Goal: Information Seeking & Learning: Find specific fact

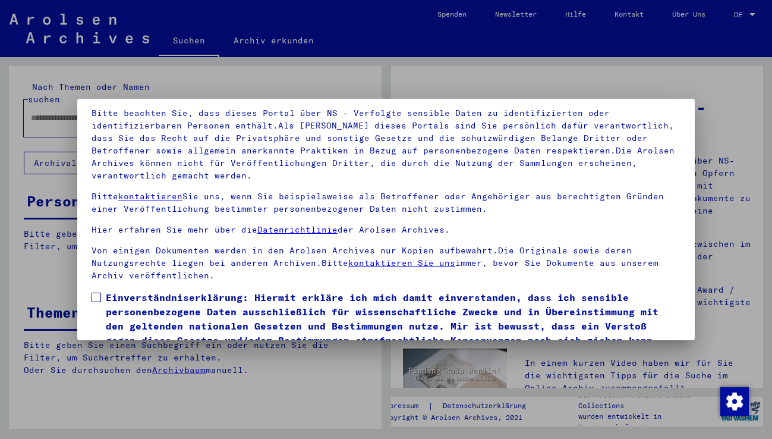
scroll to position [103, 0]
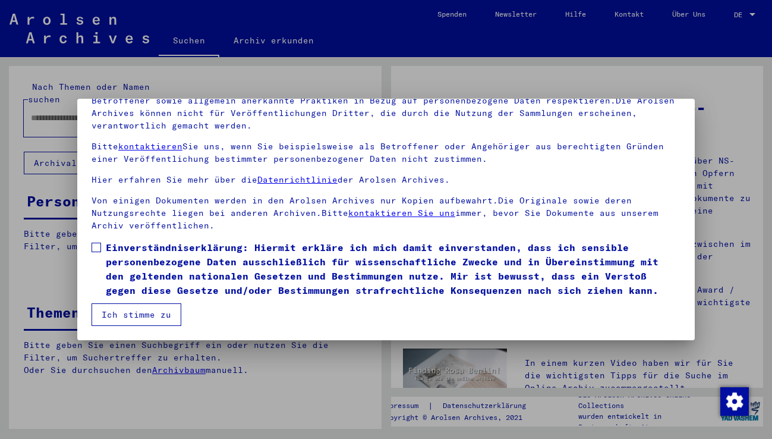
click at [97, 247] on span at bounding box center [97, 248] width 10 height 10
click at [139, 313] on button "Ich stimme zu" at bounding box center [137, 314] width 90 height 23
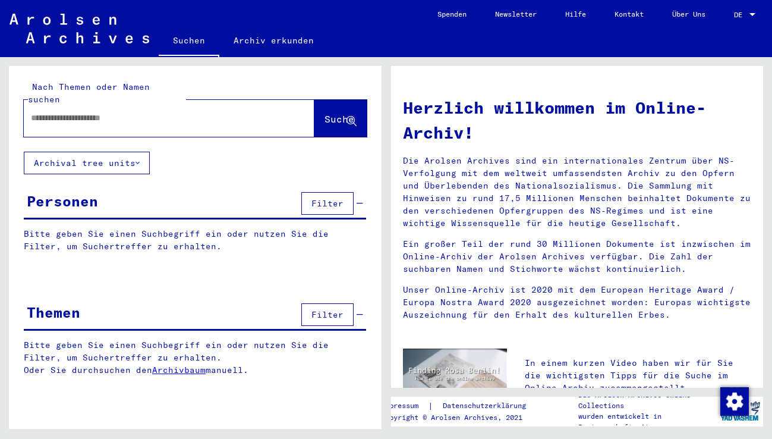
click at [147, 112] on input "text" at bounding box center [155, 118] width 248 height 12
type input "**********"
click at [325, 113] on span "Suche" at bounding box center [340, 119] width 30 height 12
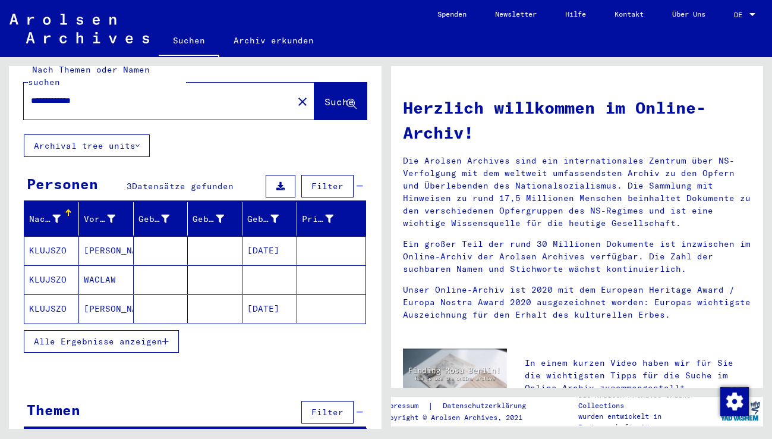
scroll to position [27, 0]
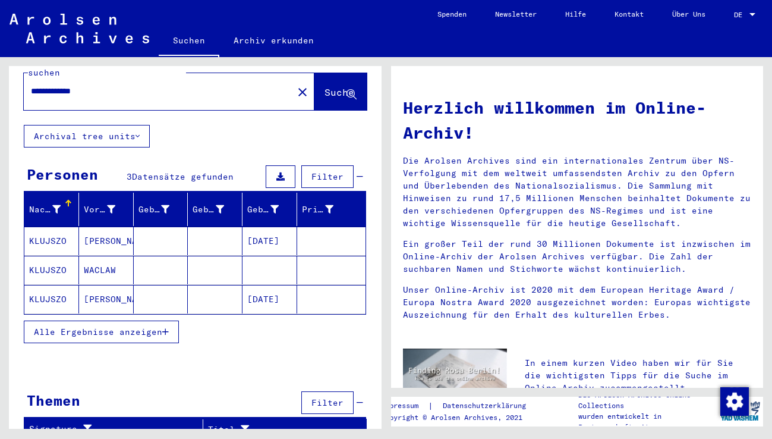
click at [61, 227] on mat-cell "KLUJSZO" at bounding box center [51, 241] width 55 height 29
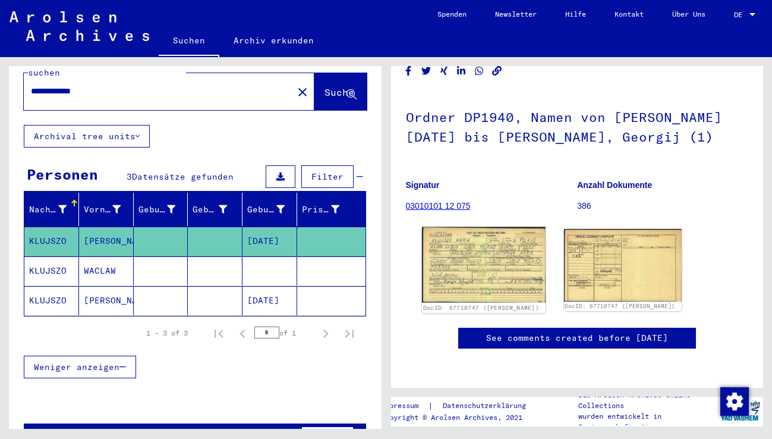
click at [508, 248] on img at bounding box center [484, 265] width 124 height 76
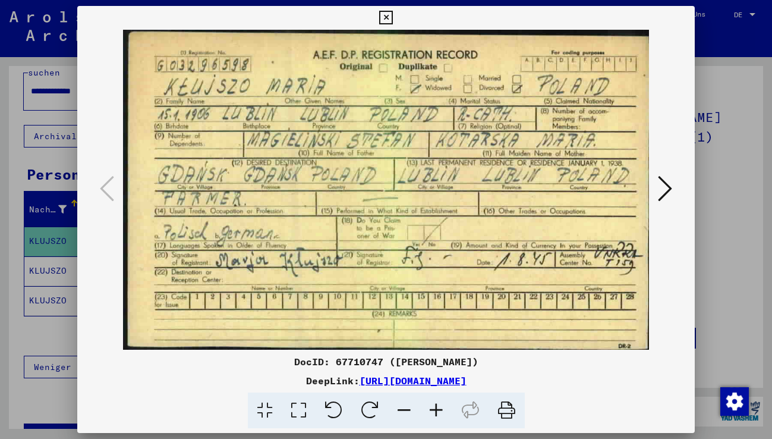
click at [668, 190] on icon at bounding box center [665, 188] width 14 height 29
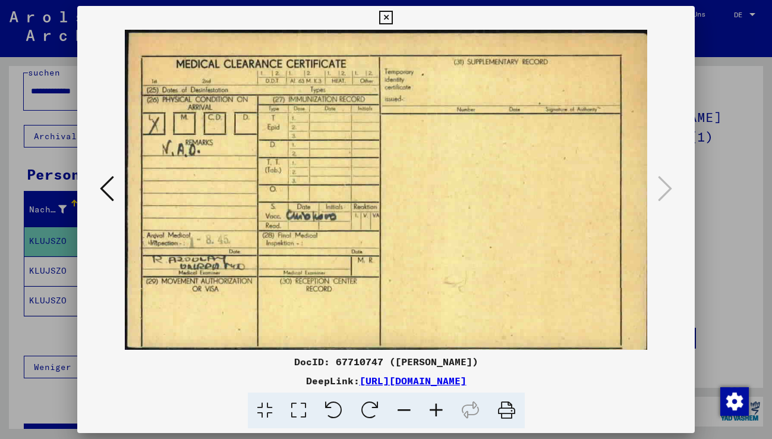
click at [385, 17] on icon at bounding box center [386, 18] width 14 height 14
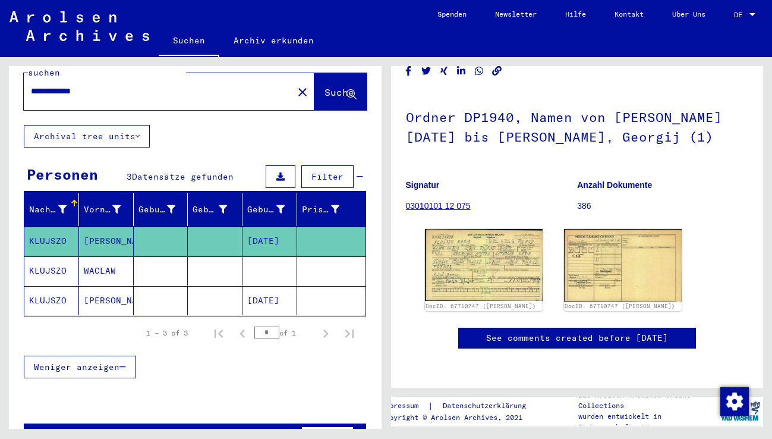
click at [108, 257] on mat-cell "WACLAW" at bounding box center [106, 270] width 55 height 29
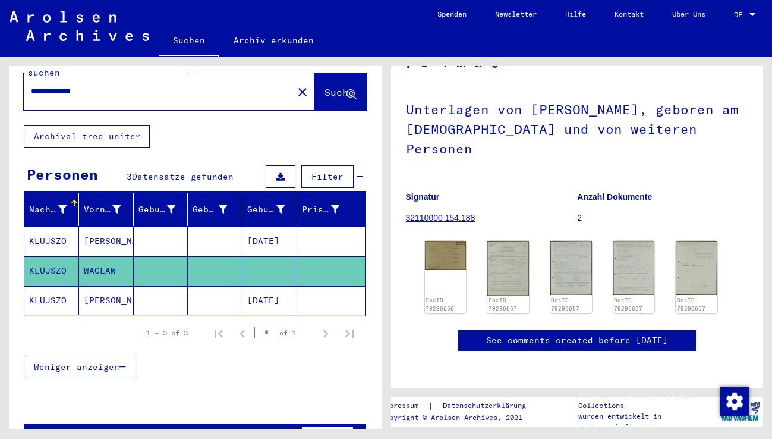
scroll to position [124, 0]
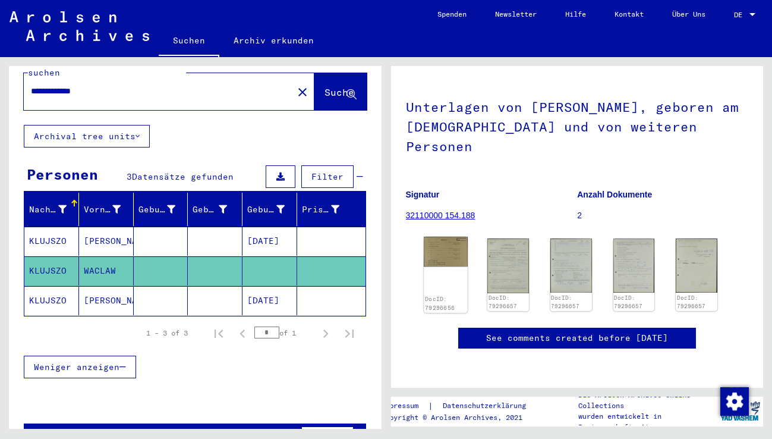
click at [449, 237] on img at bounding box center [445, 252] width 43 height 30
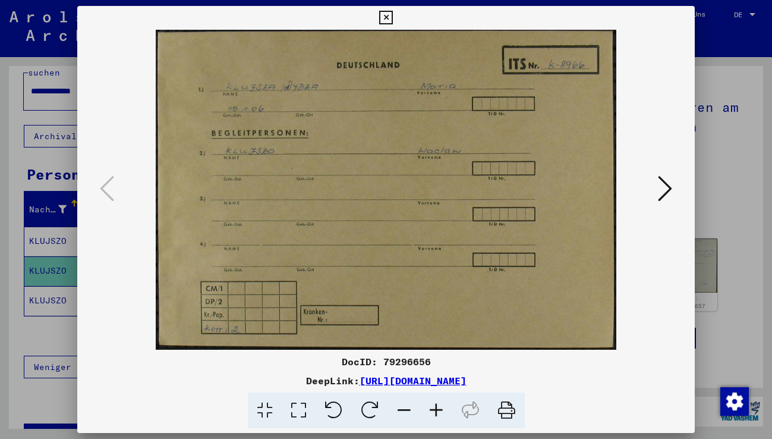
click at [369, 156] on img at bounding box center [386, 190] width 537 height 320
click at [389, 15] on icon at bounding box center [386, 18] width 14 height 14
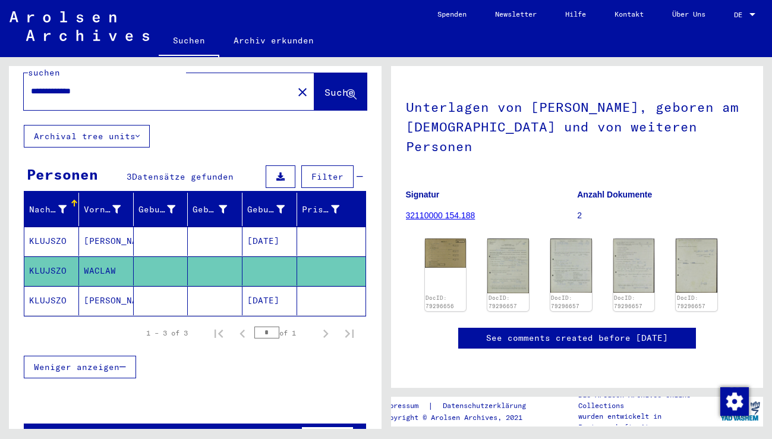
click at [58, 288] on mat-cell "KLUJSZO" at bounding box center [51, 300] width 55 height 29
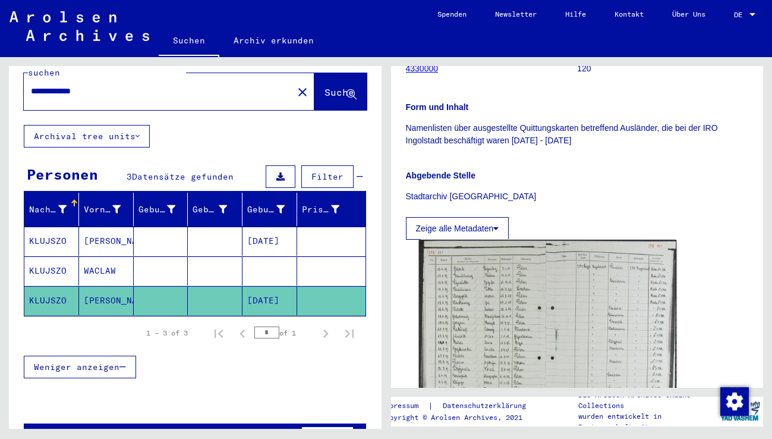
scroll to position [357, 0]
